Goal: Information Seeking & Learning: Learn about a topic

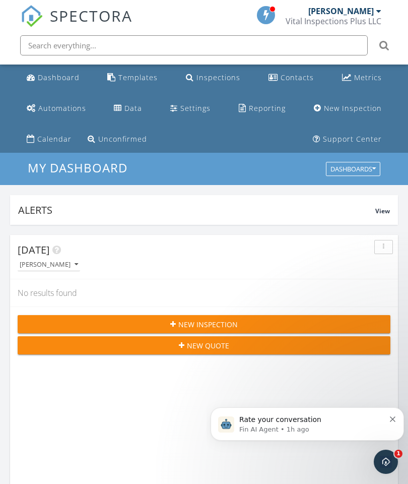
click at [272, 105] on div "Reporting" at bounding box center [267, 108] width 37 height 10
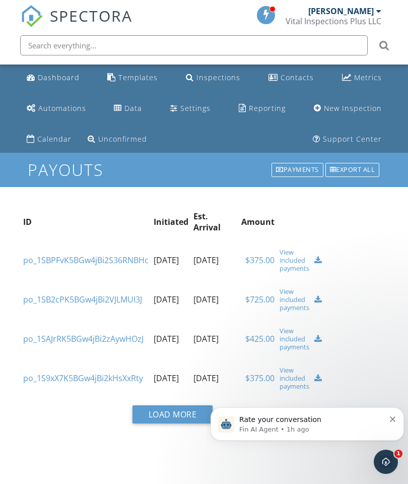
click at [150, 410] on button "Load More" at bounding box center [172, 414] width 81 height 18
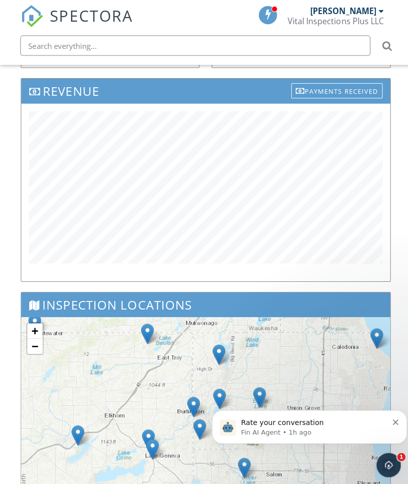
scroll to position [666, 0]
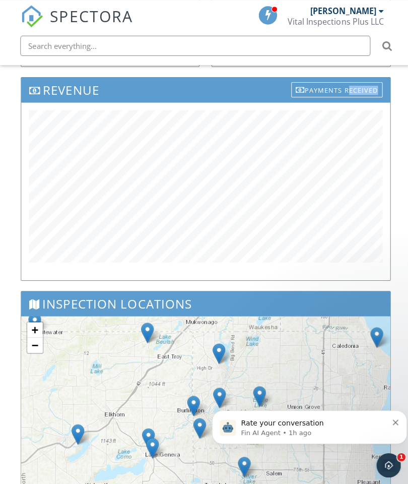
click at [391, 184] on div "Revenue Payments Received" at bounding box center [204, 183] width 379 height 212
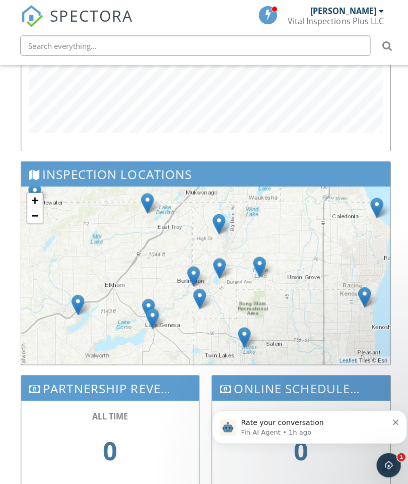
scroll to position [794, 0]
click at [35, 217] on link "−" at bounding box center [34, 214] width 15 height 15
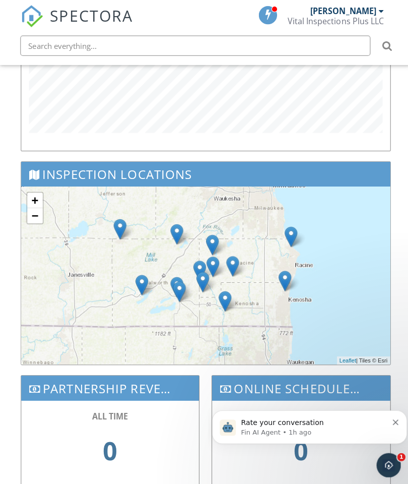
click at [31, 217] on link "−" at bounding box center [34, 214] width 15 height 15
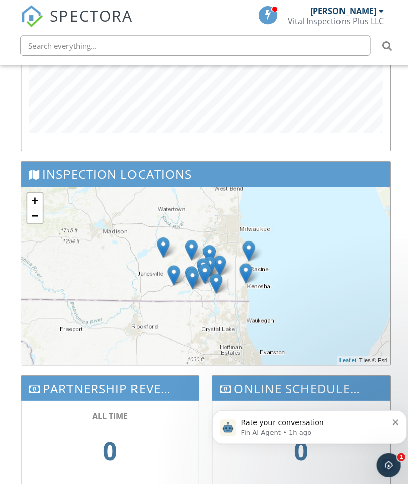
scroll to position [831, 0]
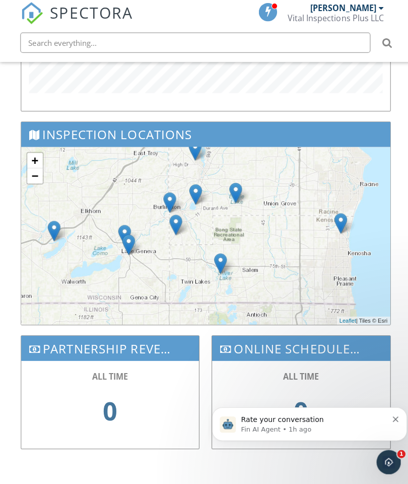
click at [219, 260] on img at bounding box center [219, 264] width 13 height 21
click at [343, 214] on img at bounding box center [338, 224] width 13 height 21
click at [235, 185] on img at bounding box center [234, 194] width 13 height 21
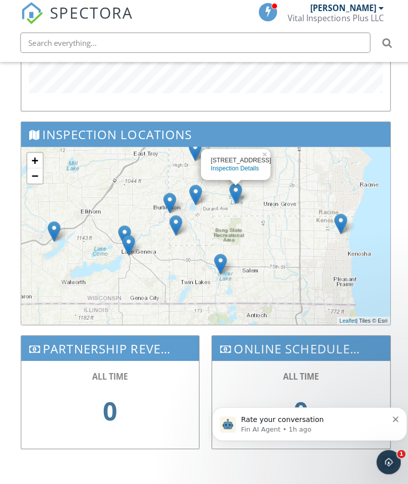
click at [178, 220] on img at bounding box center [174, 226] width 13 height 21
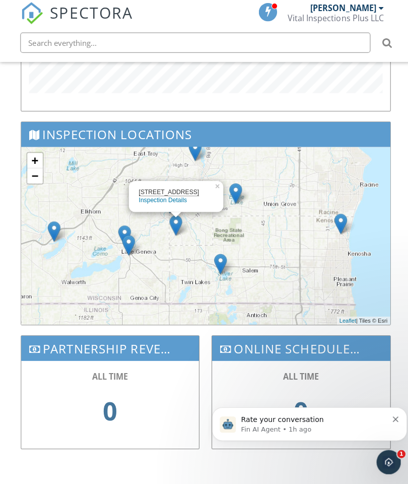
click at [132, 243] on img at bounding box center [127, 246] width 13 height 21
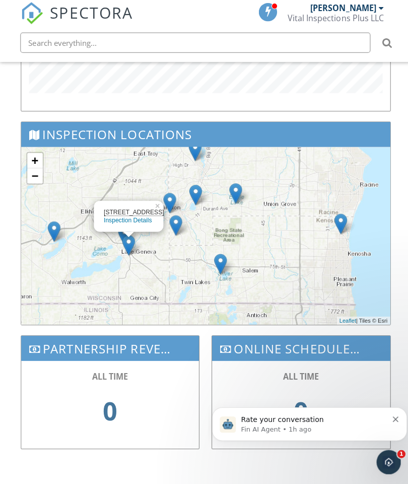
click at [58, 228] on img at bounding box center [53, 232] width 13 height 21
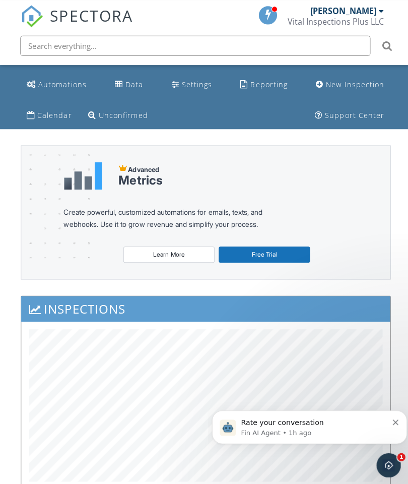
scroll to position [0, 0]
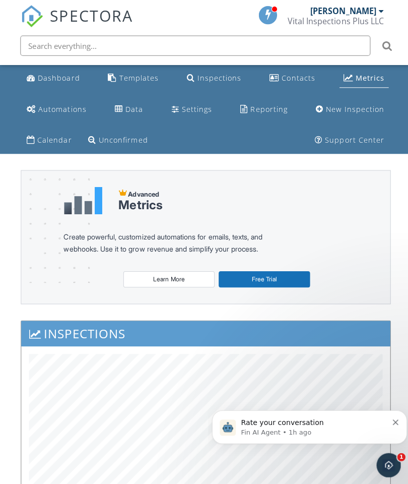
click at [129, 102] on link "Data" at bounding box center [128, 108] width 36 height 19
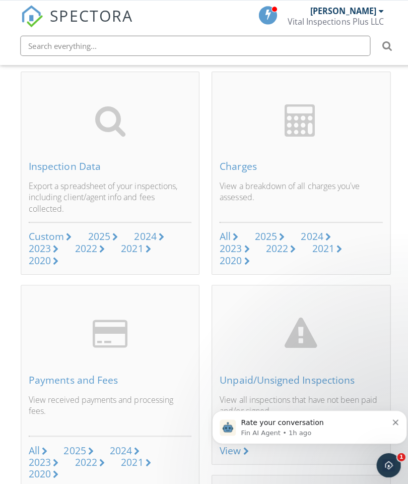
scroll to position [132, 0]
click at [268, 229] on div "2025" at bounding box center [264, 235] width 22 height 14
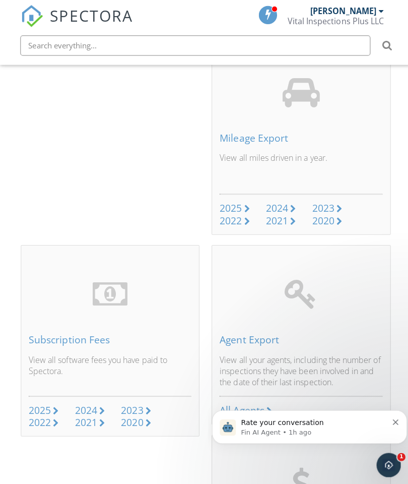
scroll to position [560, 0]
click at [233, 199] on div "2025" at bounding box center [229, 206] width 22 height 14
